Goal: Task Accomplishment & Management: Manage account settings

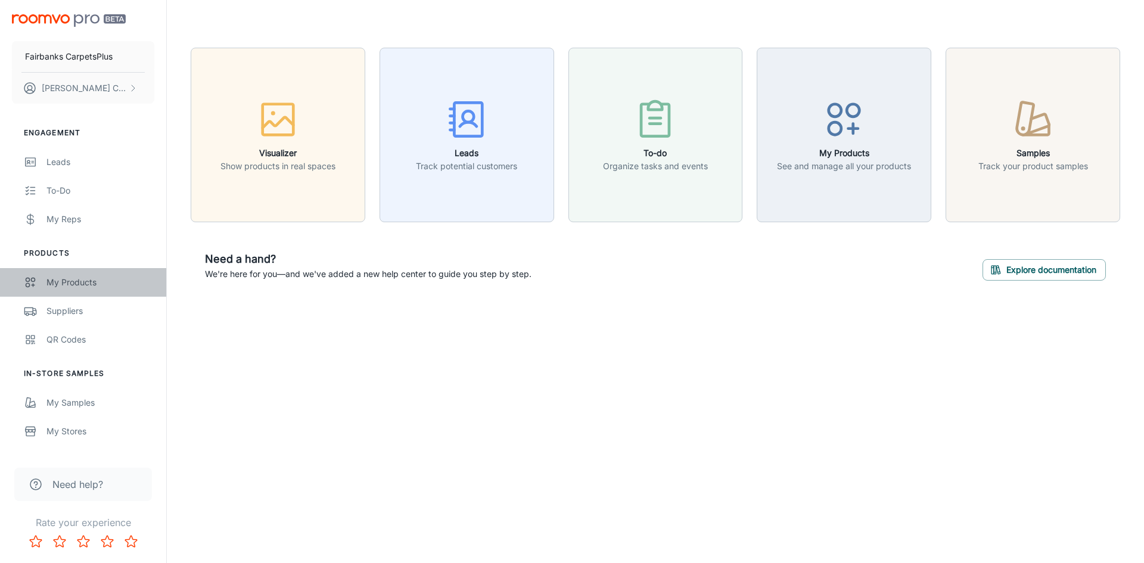
click at [44, 283] on link "My Products" at bounding box center [83, 282] width 166 height 29
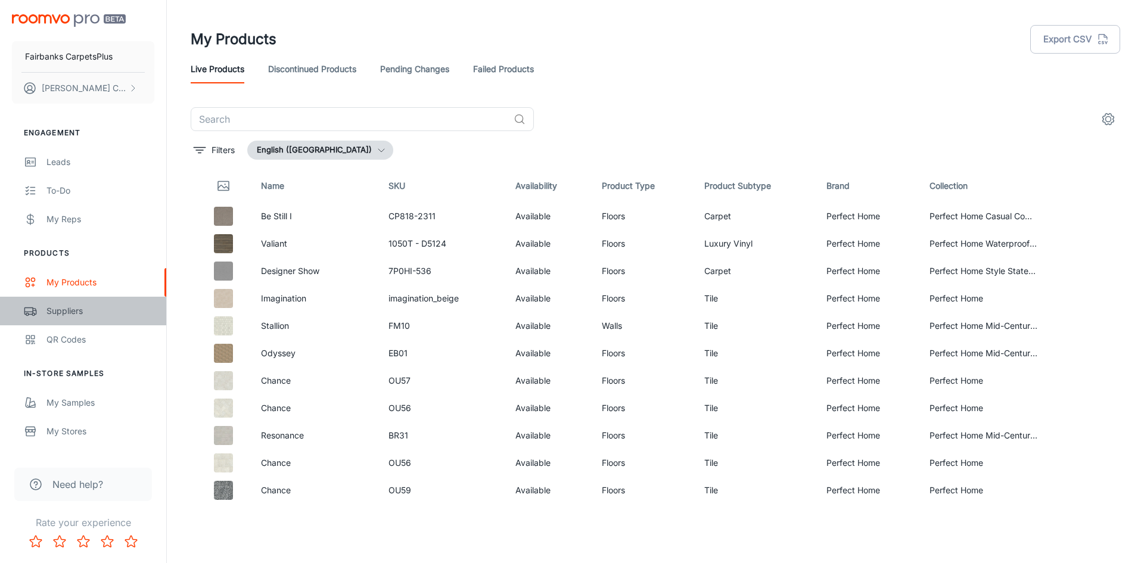
click at [70, 313] on div "Suppliers" at bounding box center [100, 310] width 108 height 13
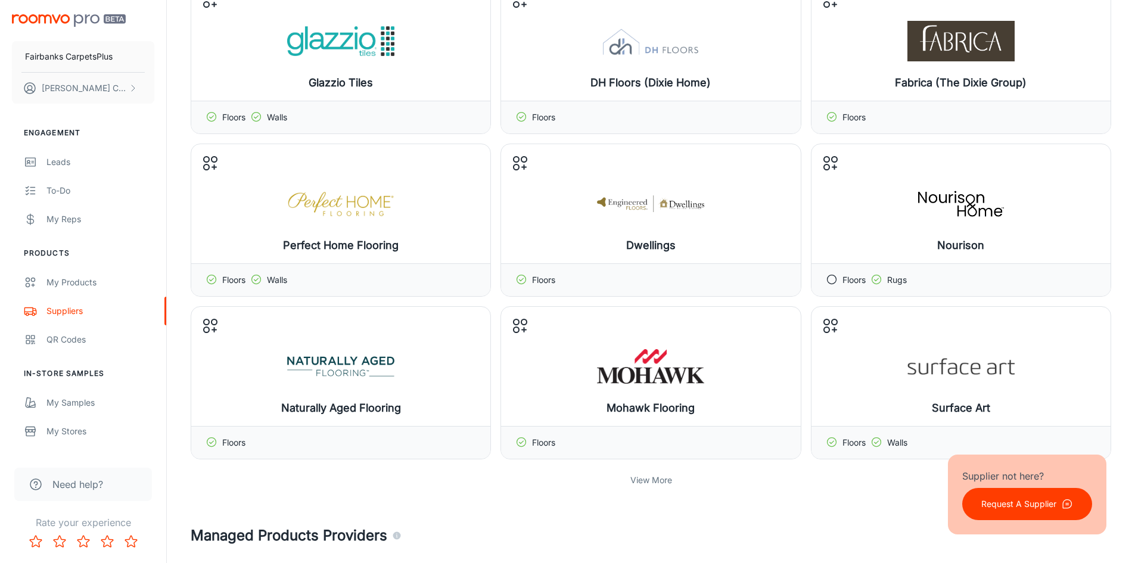
scroll to position [357, 0]
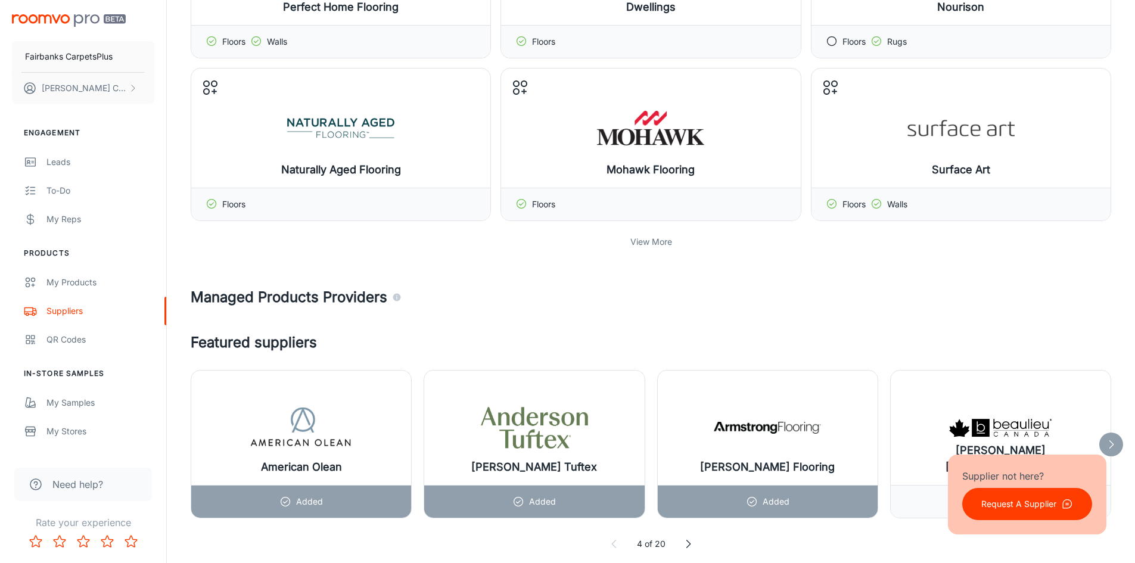
click at [650, 242] on p "View More" at bounding box center [651, 241] width 42 height 13
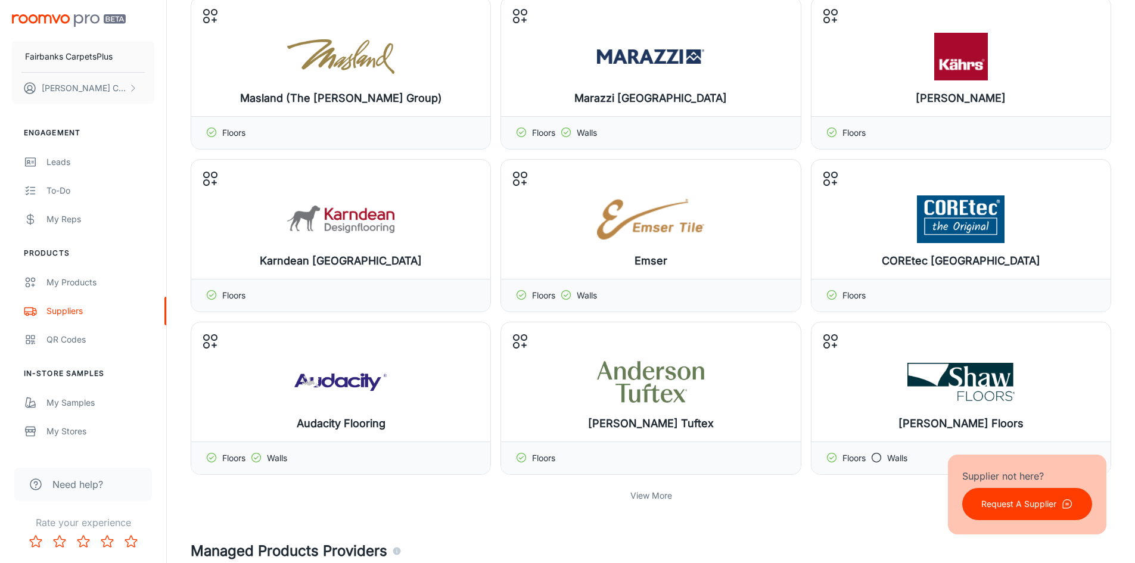
scroll to position [715, 0]
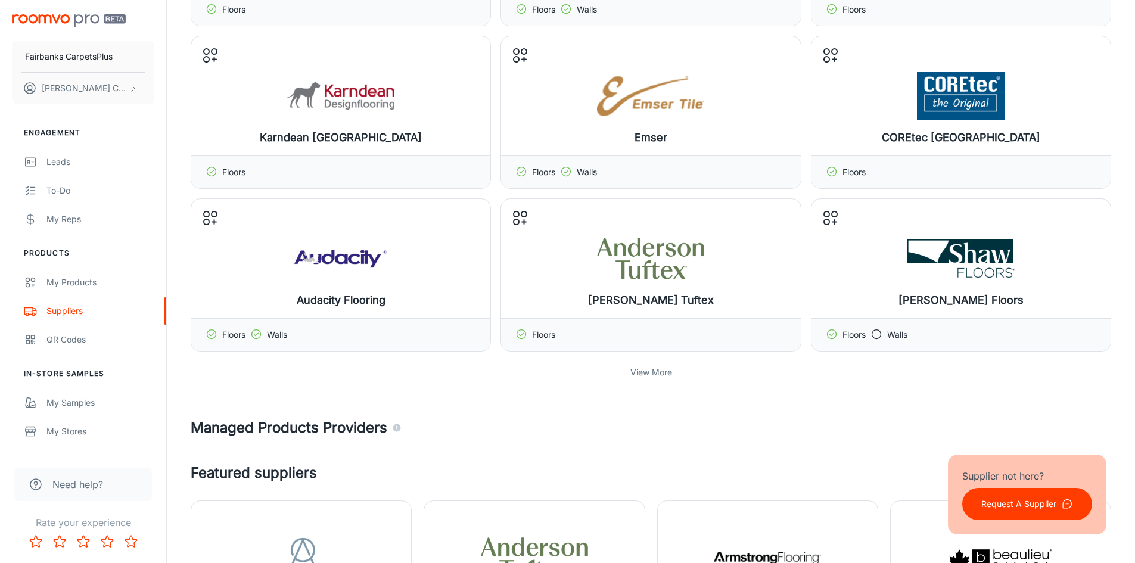
click at [658, 368] on p "View More" at bounding box center [651, 372] width 42 height 13
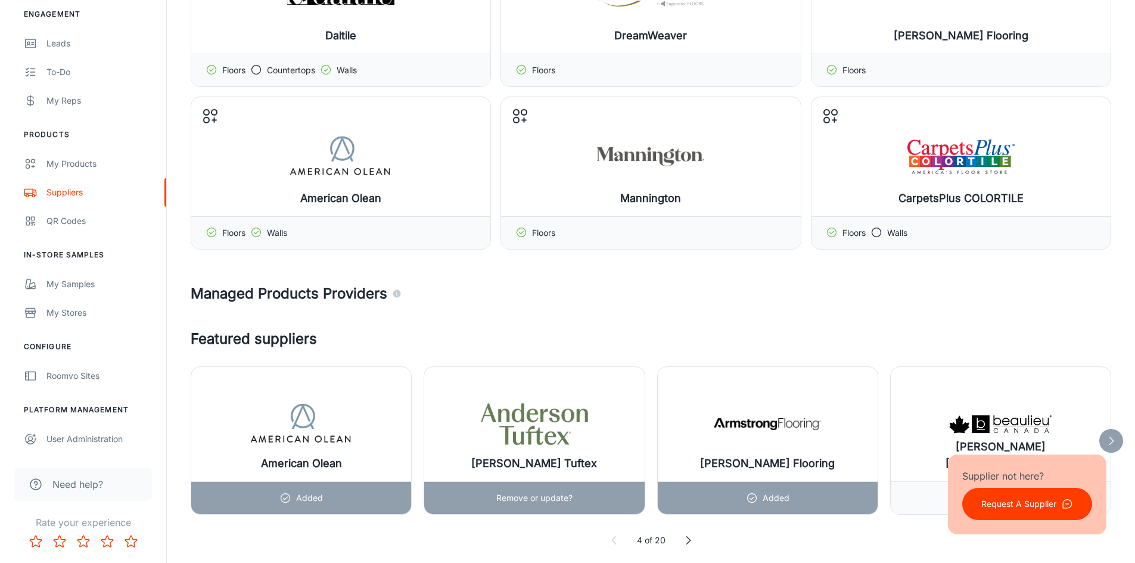
scroll to position [1310, 0]
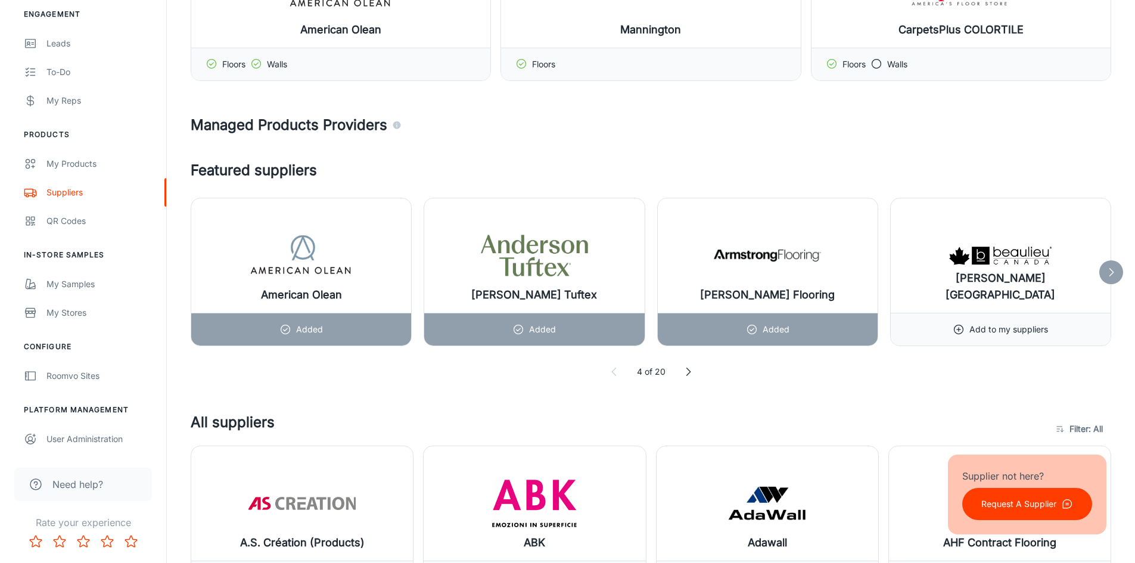
click at [688, 373] on polyline at bounding box center [688, 372] width 4 height 8
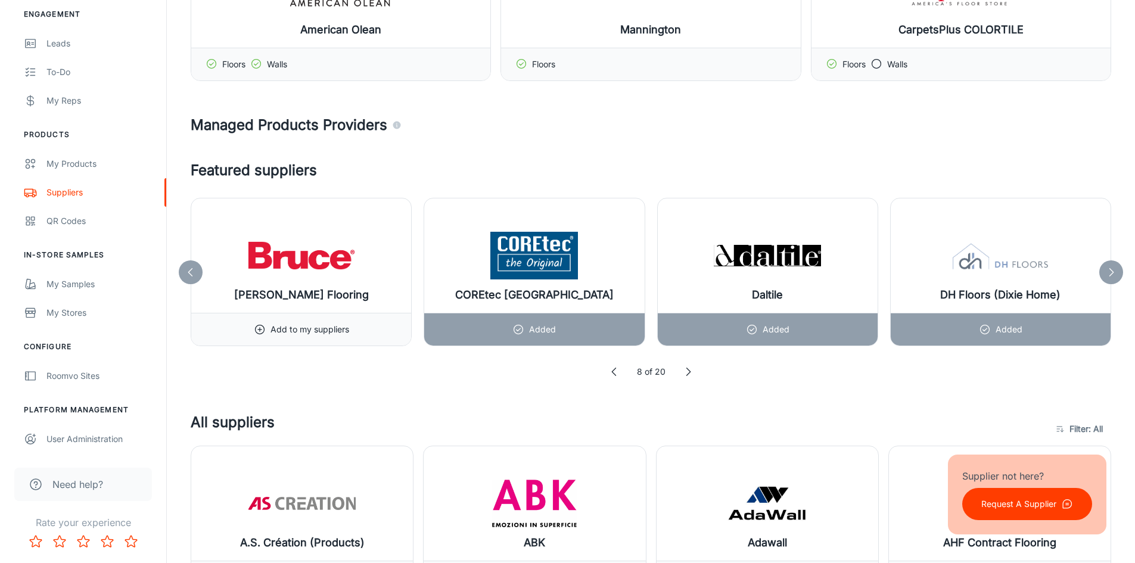
click at [687, 373] on icon at bounding box center [688, 372] width 12 height 12
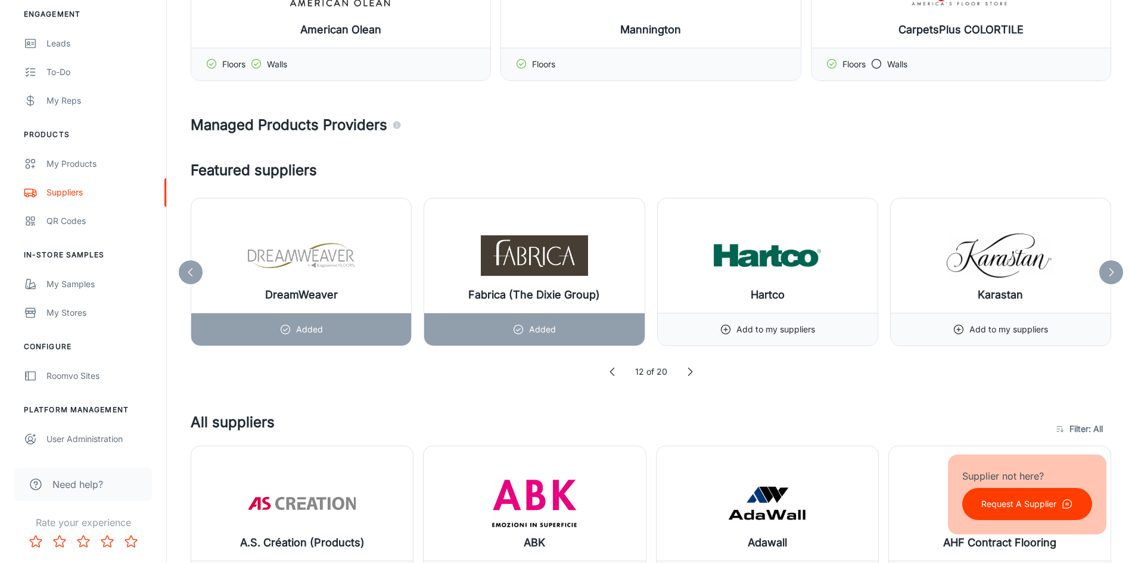
click at [687, 373] on icon at bounding box center [690, 372] width 12 height 12
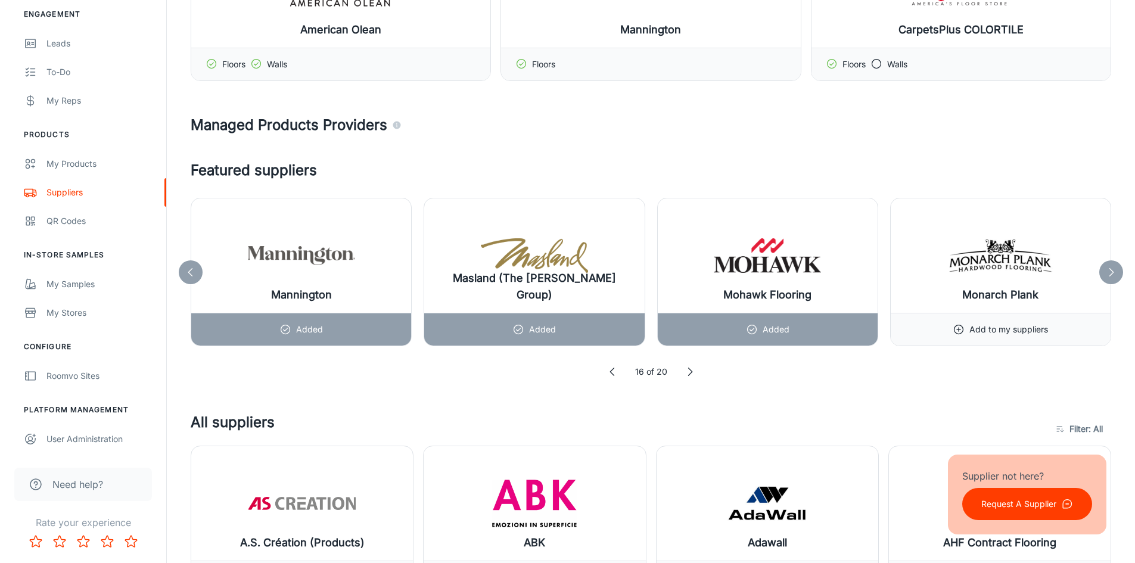
click at [687, 373] on icon at bounding box center [690, 372] width 12 height 12
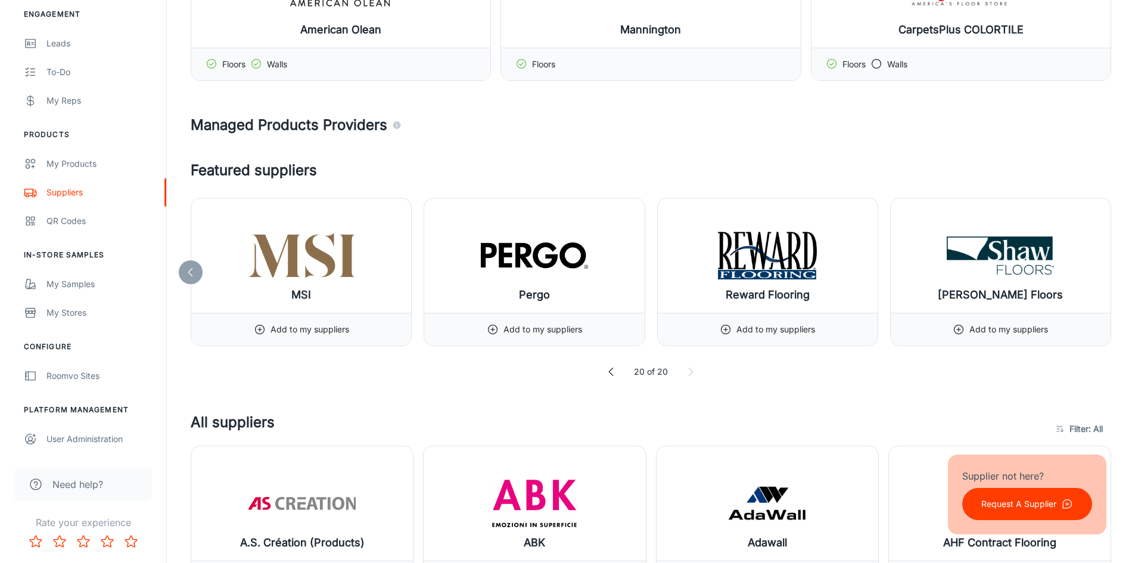
click at [689, 373] on icon at bounding box center [690, 372] width 12 height 12
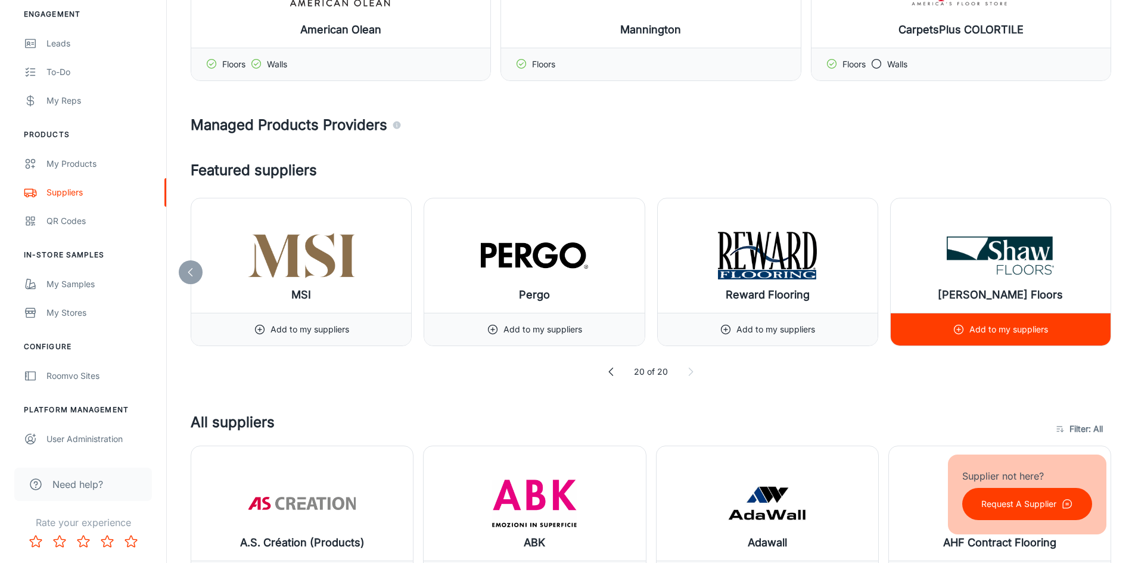
click at [983, 327] on p "Add to my suppliers" at bounding box center [1008, 329] width 79 height 13
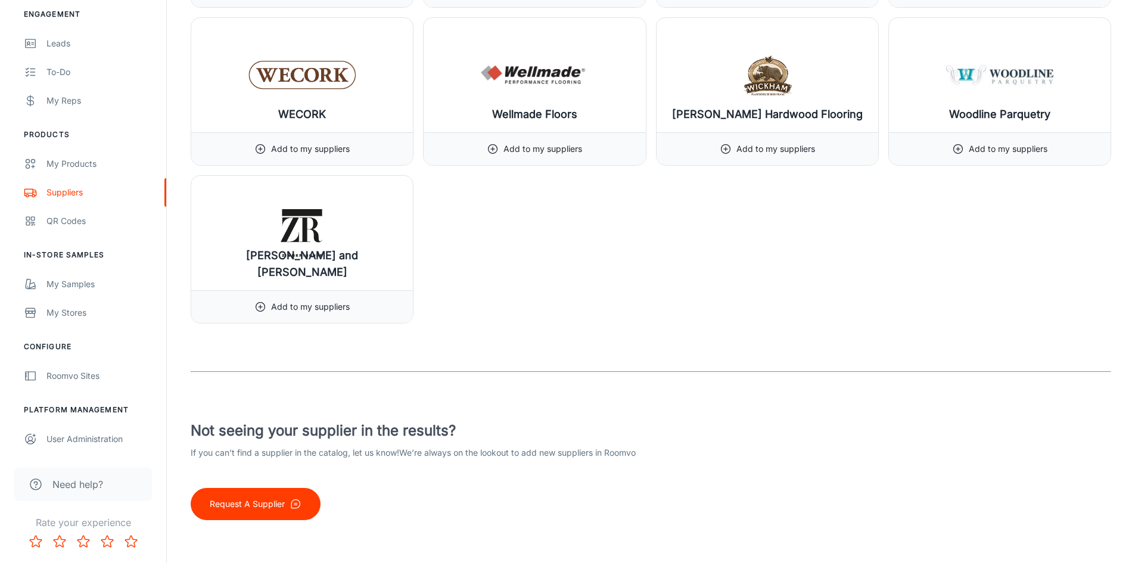
scroll to position [15323, 0]
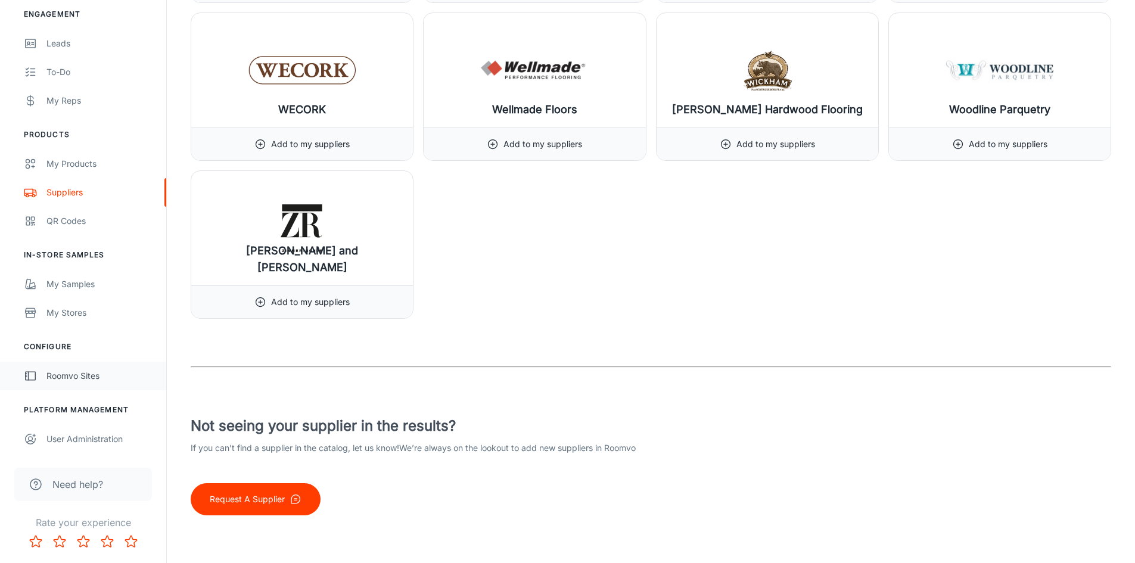
click at [66, 373] on div "Roomvo Sites" at bounding box center [100, 375] width 108 height 13
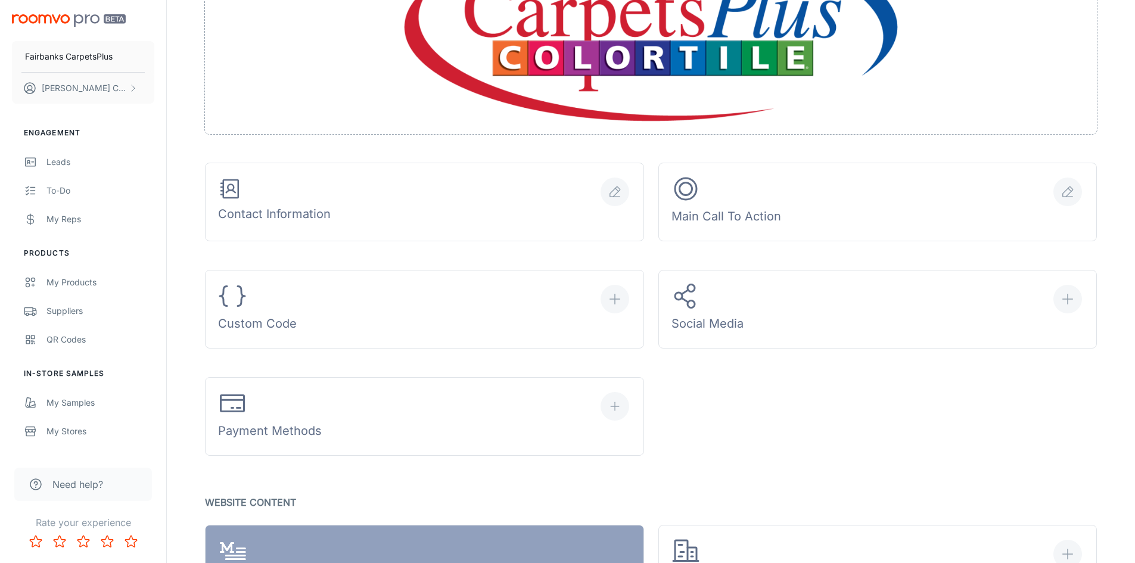
scroll to position [357, 0]
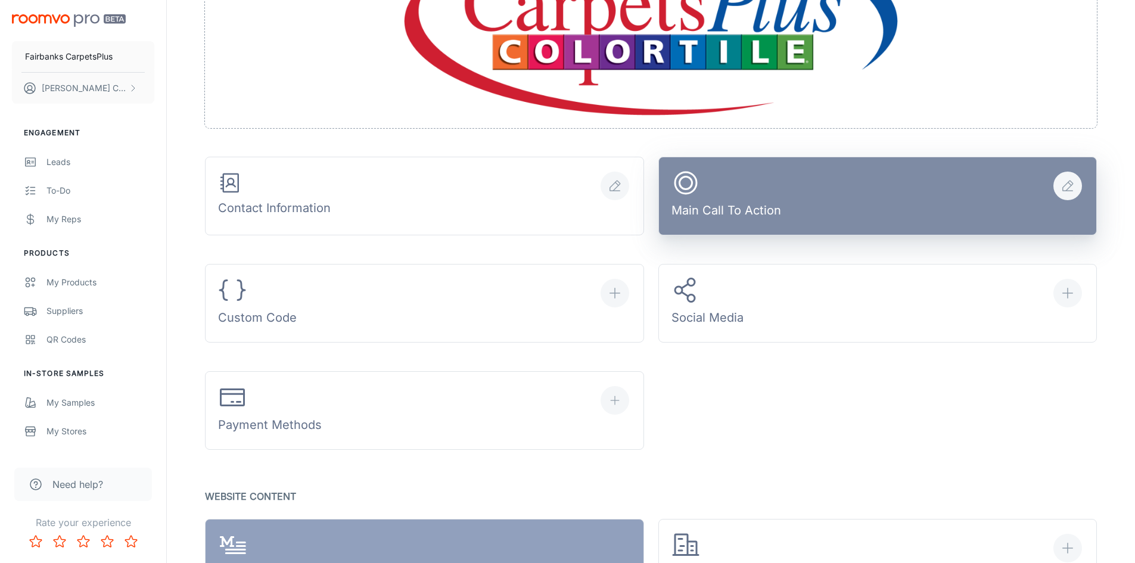
click at [908, 225] on button "Main Call To Action" at bounding box center [877, 196] width 439 height 79
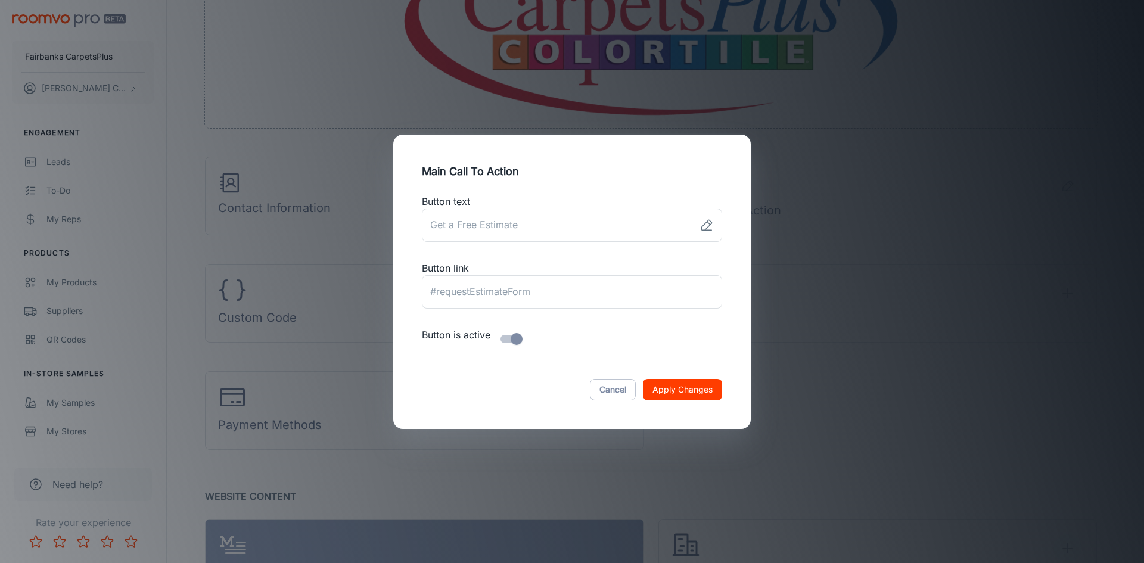
click at [840, 487] on div "Main Call To Action Button text ​ Button link ​ Button is active Cancel Apply C…" at bounding box center [572, 281] width 1144 height 563
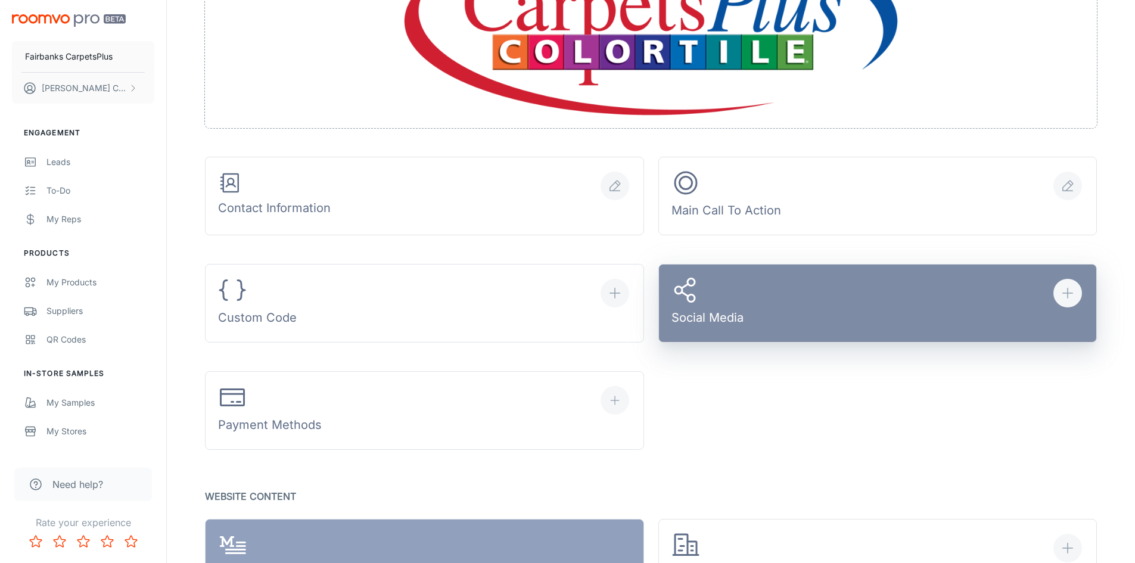
click at [770, 317] on button "Social Media" at bounding box center [877, 303] width 439 height 79
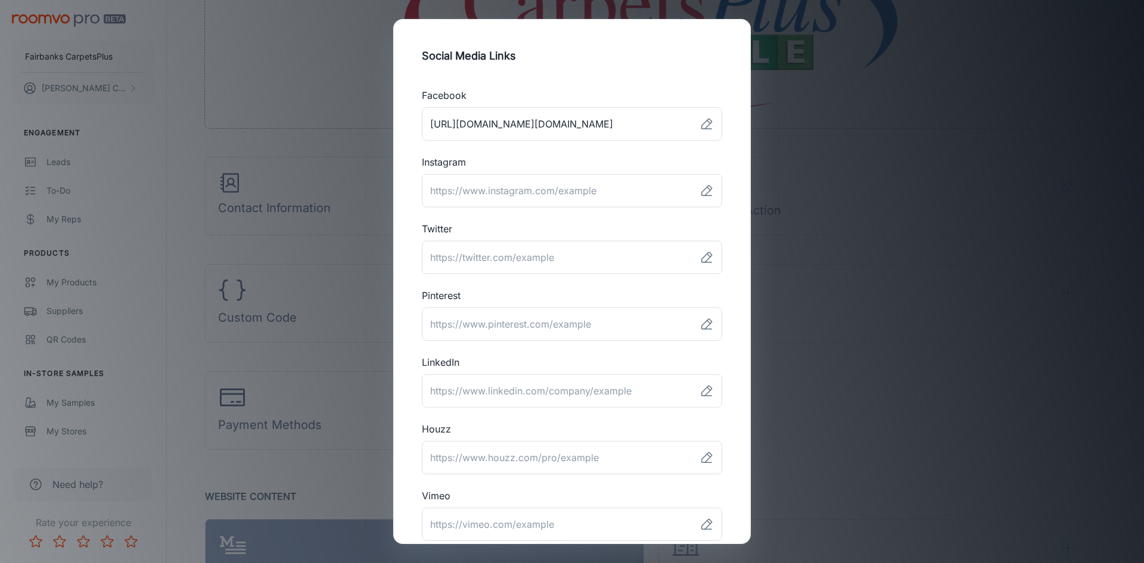
click at [834, 462] on div "Social Media Links Facebook ​ Instagram ​ Twitter ​ Pinterest ​ LinkedIn ​ Houz…" at bounding box center [572, 281] width 1144 height 563
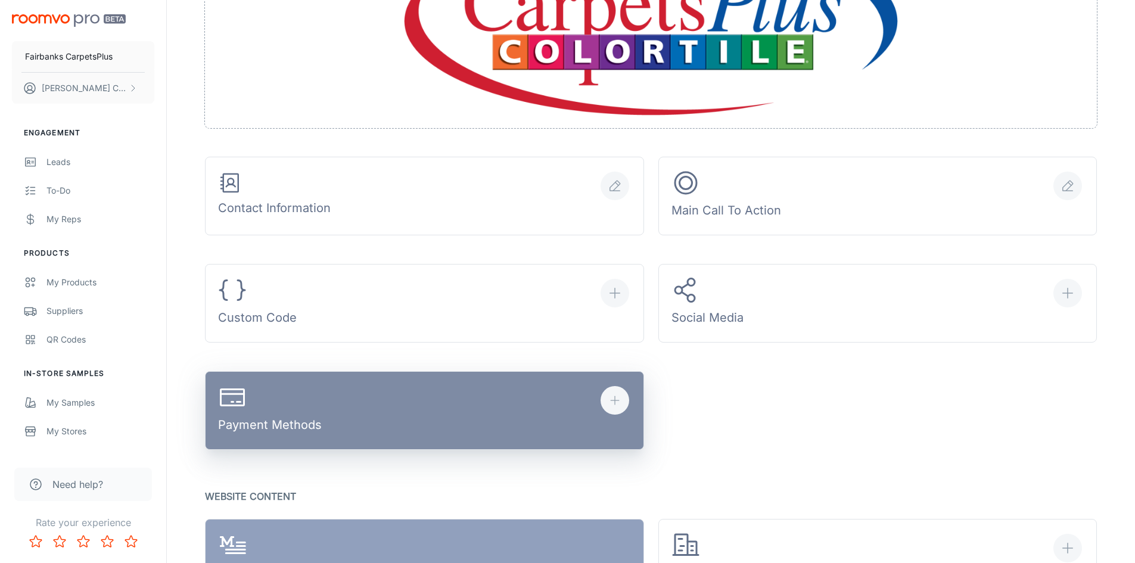
click at [485, 438] on button "Payment Methods" at bounding box center [424, 410] width 439 height 79
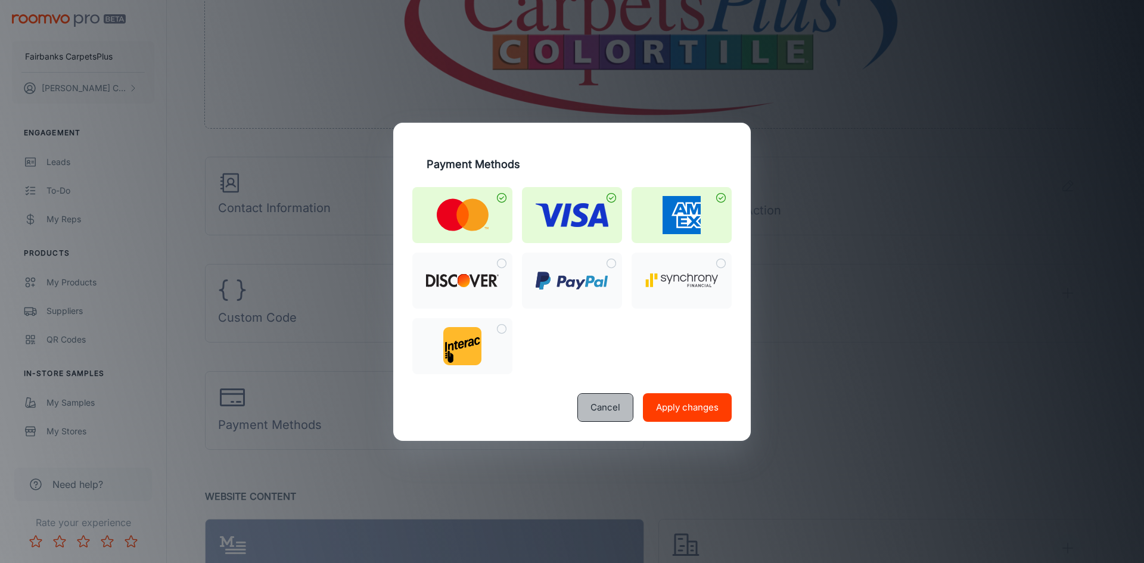
click at [602, 408] on button "Cancel" at bounding box center [605, 407] width 56 height 29
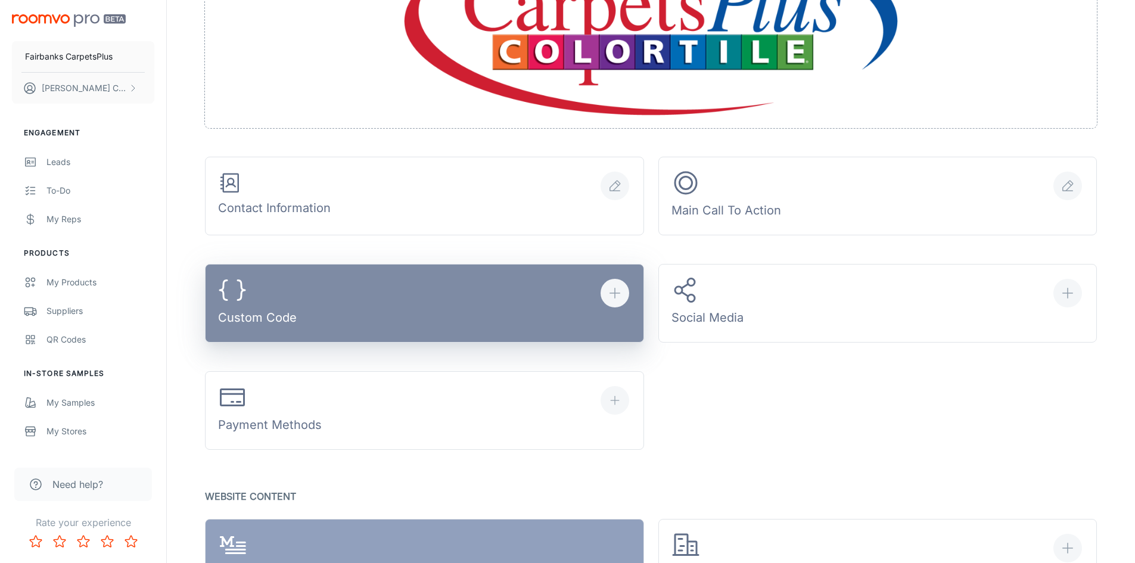
click at [354, 321] on button "Custom Code" at bounding box center [424, 303] width 439 height 79
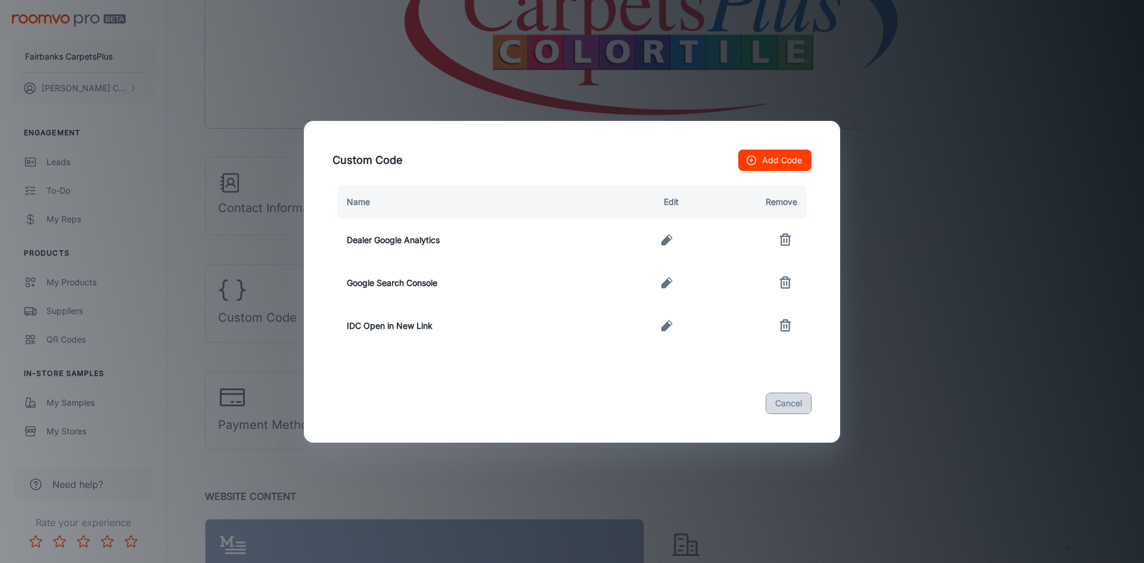
click at [793, 408] on button "Cancel" at bounding box center [788, 403] width 46 height 21
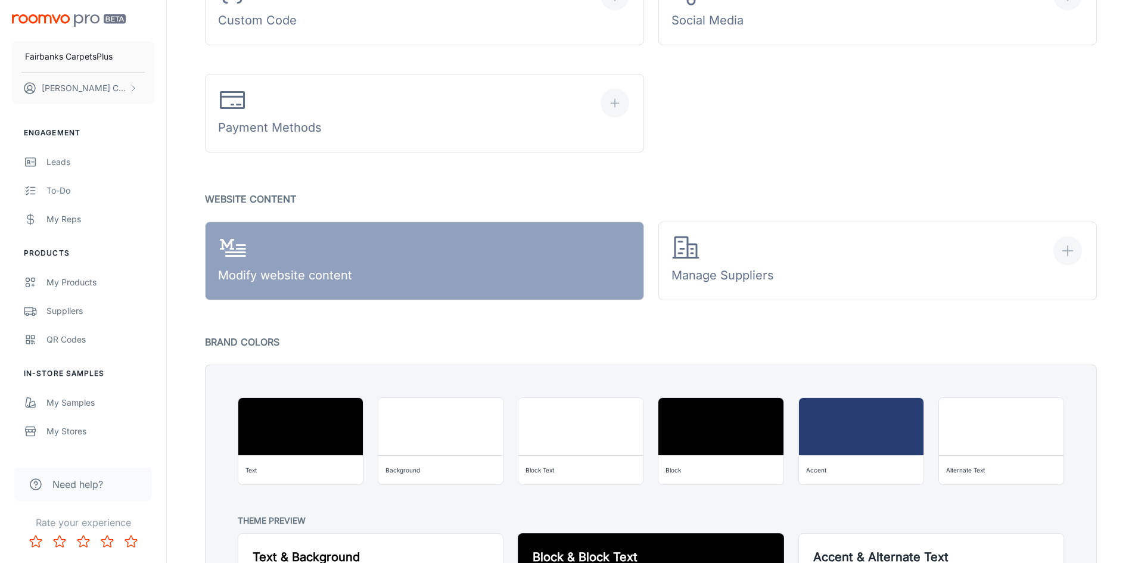
scroll to position [655, 0]
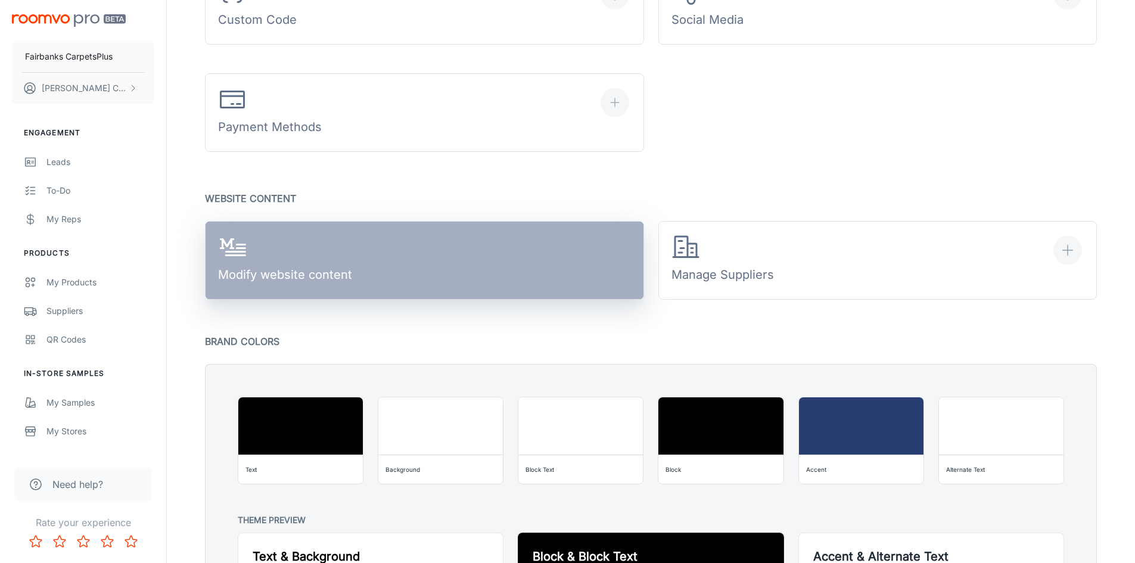
click at [238, 255] on line at bounding box center [235, 255] width 19 height 0
